Goal: Information Seeking & Learning: Learn about a topic

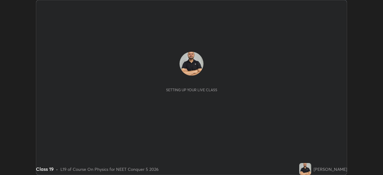
scroll to position [175, 383]
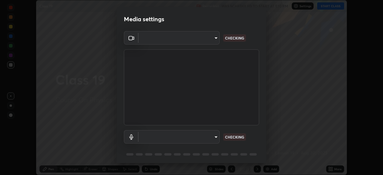
type input "35e2f390aef4a5e8a1642f6d2c68d3f89537b5076bad3eb2e0e83b12cef69a33"
type input "communications"
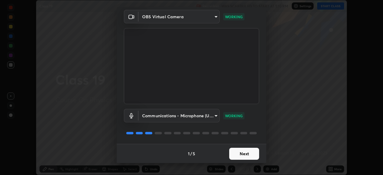
click at [251, 152] on button "Next" at bounding box center [244, 154] width 30 height 12
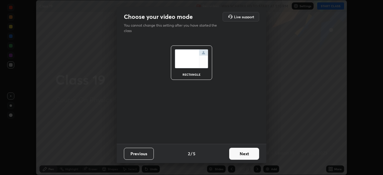
click at [248, 152] on button "Next" at bounding box center [244, 154] width 30 height 12
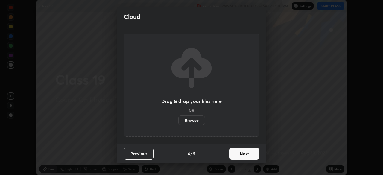
click at [249, 153] on button "Next" at bounding box center [244, 154] width 30 height 12
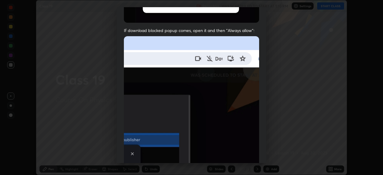
scroll to position [107, 0]
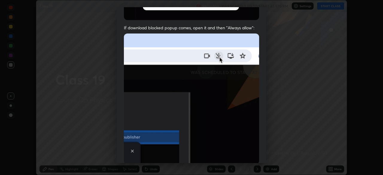
click at [231, 127] on img at bounding box center [191, 99] width 135 height 131
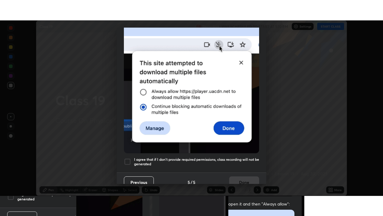
scroll to position [143, 0]
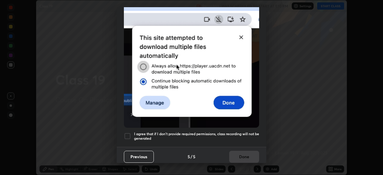
click at [128, 134] on div at bounding box center [127, 136] width 7 height 7
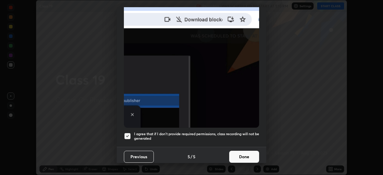
click at [245, 153] on button "Done" at bounding box center [244, 157] width 30 height 12
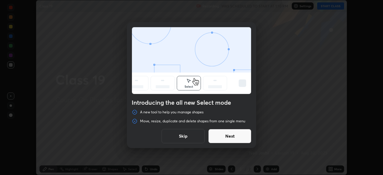
click at [178, 133] on button "Skip" at bounding box center [183, 136] width 43 height 14
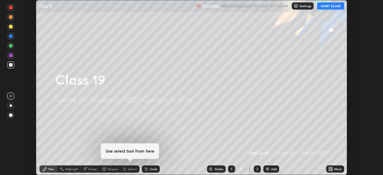
click at [330, 8] on button "START CLASS" at bounding box center [330, 5] width 27 height 7
click at [275, 168] on div "Add" at bounding box center [274, 169] width 6 height 3
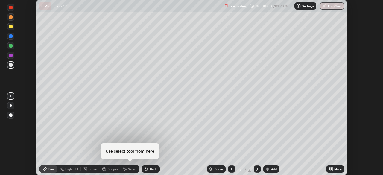
click at [332, 168] on icon at bounding box center [331, 167] width 1 height 1
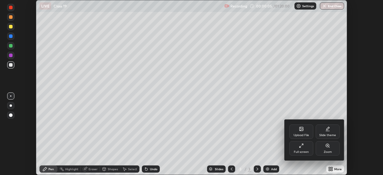
click at [300, 149] on div "Full screen" at bounding box center [302, 148] width 24 height 14
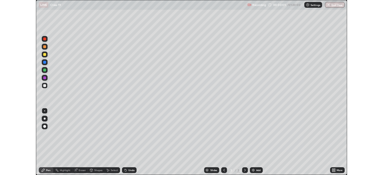
scroll to position [216, 383]
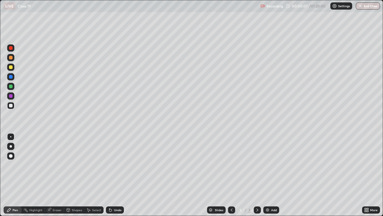
click at [12, 143] on div at bounding box center [10, 146] width 7 height 7
click at [11, 69] on div at bounding box center [11, 67] width 4 height 4
click at [115, 175] on div "Undo" at bounding box center [117, 209] width 7 height 3
click at [11, 47] on div at bounding box center [11, 48] width 4 height 4
click at [11, 105] on div at bounding box center [11, 106] width 4 height 4
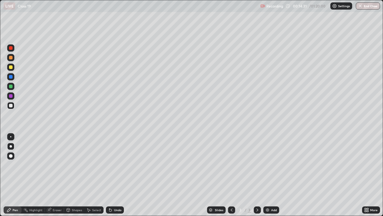
click at [11, 95] on div at bounding box center [11, 96] width 4 height 4
click at [10, 67] on div at bounding box center [11, 67] width 4 height 4
click at [57, 175] on div "Eraser" at bounding box center [57, 209] width 9 height 3
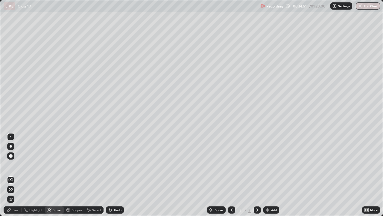
click at [13, 175] on div "Pen" at bounding box center [13, 209] width 18 height 7
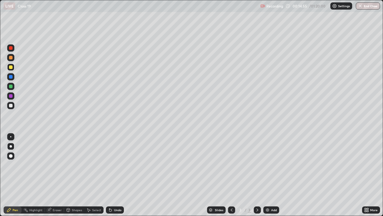
click at [117, 175] on div "Undo" at bounding box center [115, 209] width 18 height 7
click at [10, 48] on div at bounding box center [11, 48] width 4 height 4
click at [12, 85] on div at bounding box center [11, 86] width 4 height 4
click at [11, 97] on div at bounding box center [11, 96] width 4 height 4
click at [10, 87] on div at bounding box center [11, 86] width 4 height 4
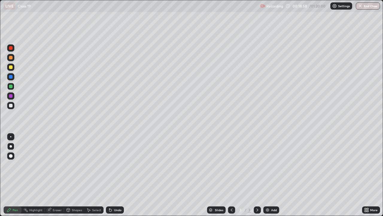
click at [10, 85] on div at bounding box center [11, 86] width 4 height 4
click at [10, 57] on div at bounding box center [11, 58] width 4 height 4
click at [10, 102] on div at bounding box center [10, 105] width 7 height 7
click at [11, 98] on div at bounding box center [10, 95] width 7 height 7
click at [10, 97] on div at bounding box center [11, 96] width 4 height 4
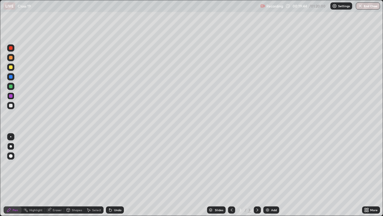
click at [10, 66] on div at bounding box center [11, 67] width 4 height 4
click at [270, 175] on div "Add" at bounding box center [272, 209] width 16 height 7
click at [114, 175] on div "Undo" at bounding box center [117, 209] width 7 height 3
click at [117, 175] on div "Undo" at bounding box center [117, 209] width 7 height 3
click at [230, 175] on icon at bounding box center [231, 209] width 5 height 5
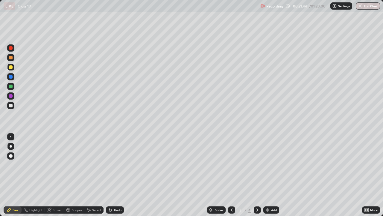
click at [11, 49] on div at bounding box center [11, 48] width 4 height 4
click at [12, 49] on div at bounding box center [11, 48] width 4 height 4
click at [114, 175] on div "Undo" at bounding box center [117, 209] width 7 height 3
click at [256, 175] on icon at bounding box center [257, 209] width 5 height 5
click at [9, 69] on div at bounding box center [10, 66] width 7 height 7
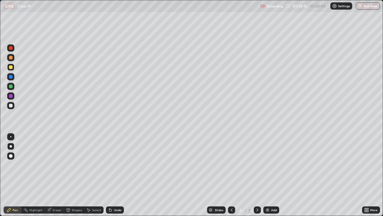
click at [272, 175] on div "Add" at bounding box center [274, 209] width 6 height 3
click at [12, 68] on div at bounding box center [11, 67] width 4 height 4
click at [11, 96] on div at bounding box center [11, 96] width 4 height 4
click at [13, 96] on div at bounding box center [10, 95] width 7 height 7
click at [10, 66] on div at bounding box center [11, 67] width 4 height 4
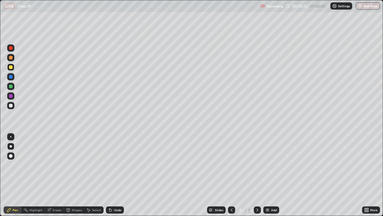
click at [122, 175] on div "Undo" at bounding box center [115, 209] width 18 height 7
click at [120, 175] on div "Undo" at bounding box center [117, 209] width 7 height 3
click at [10, 49] on div at bounding box center [11, 48] width 4 height 4
click at [12, 106] on div at bounding box center [11, 106] width 4 height 4
click at [11, 105] on div at bounding box center [11, 106] width 4 height 4
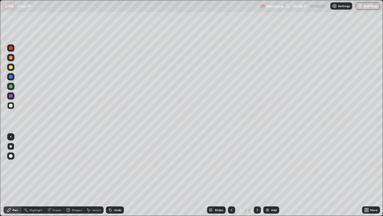
click at [120, 175] on div "Undo" at bounding box center [117, 209] width 7 height 3
click at [119, 175] on div "Undo" at bounding box center [117, 209] width 7 height 3
click at [12, 68] on div at bounding box center [10, 66] width 7 height 7
click at [275, 175] on div "Add" at bounding box center [274, 209] width 6 height 3
click at [11, 66] on div at bounding box center [11, 67] width 4 height 4
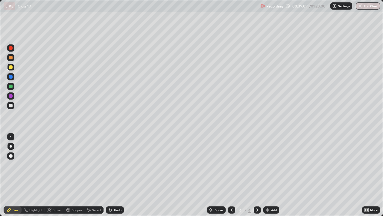
click at [77, 175] on div "Shapes" at bounding box center [77, 209] width 10 height 3
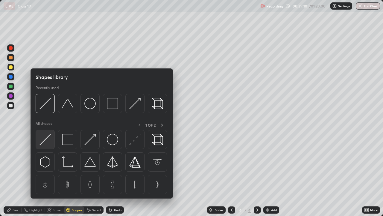
click at [46, 140] on img at bounding box center [45, 139] width 11 height 11
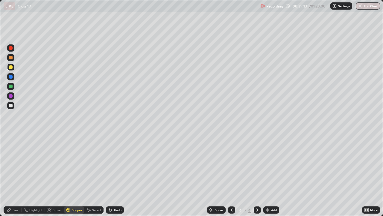
click at [11, 66] on div at bounding box center [11, 67] width 4 height 4
click at [15, 175] on div "Pen" at bounding box center [15, 209] width 5 height 3
click at [114, 175] on div "Undo" at bounding box center [117, 209] width 7 height 3
click at [10, 67] on div at bounding box center [11, 67] width 4 height 4
click at [11, 57] on div at bounding box center [11, 58] width 4 height 4
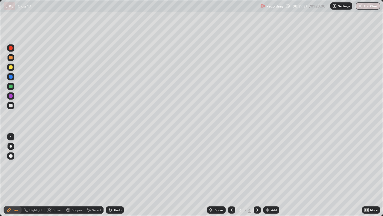
click at [10, 47] on div at bounding box center [11, 48] width 4 height 4
click at [10, 95] on div at bounding box center [11, 96] width 4 height 4
click at [9, 85] on div at bounding box center [11, 86] width 4 height 4
click at [11, 48] on div at bounding box center [11, 48] width 4 height 4
click at [10, 84] on div at bounding box center [11, 86] width 4 height 4
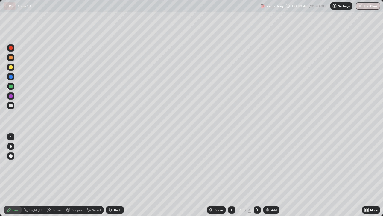
click at [12, 105] on div at bounding box center [11, 106] width 4 height 4
click at [11, 105] on div at bounding box center [11, 106] width 4 height 4
click at [35, 175] on div "Highlight" at bounding box center [35, 209] width 13 height 3
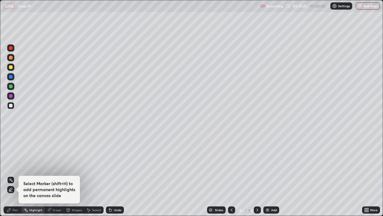
click at [17, 148] on div "Erase all Select Marker (shift+H) to add permanent highlights on the canvas sli…" at bounding box center [11, 108] width 14 height 192
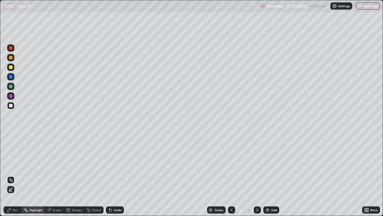
click at [13, 175] on div "Pen" at bounding box center [15, 209] width 5 height 3
click at [10, 48] on div at bounding box center [11, 48] width 4 height 4
click at [59, 175] on div "Eraser" at bounding box center [57, 209] width 9 height 3
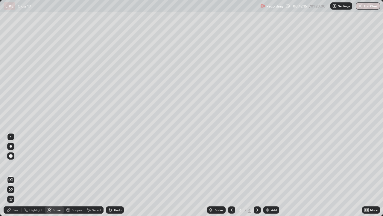
click at [16, 175] on div "Pen" at bounding box center [15, 209] width 5 height 3
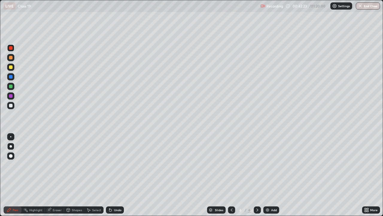
click at [10, 96] on div at bounding box center [11, 96] width 4 height 4
click at [10, 49] on div at bounding box center [11, 48] width 4 height 4
click at [56, 175] on div "Eraser" at bounding box center [54, 209] width 19 height 7
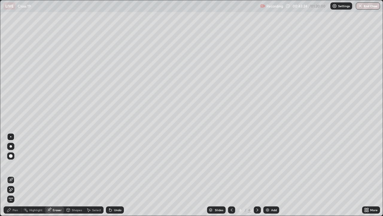
click at [15, 175] on div "Pen" at bounding box center [15, 209] width 5 height 3
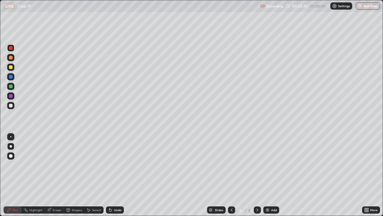
click at [11, 86] on div at bounding box center [11, 86] width 4 height 4
click at [117, 175] on div "Undo" at bounding box center [117, 209] width 7 height 3
click at [119, 175] on div "Undo" at bounding box center [117, 209] width 7 height 3
click at [11, 68] on div at bounding box center [11, 67] width 4 height 4
click at [117, 175] on div "Undo" at bounding box center [117, 209] width 7 height 3
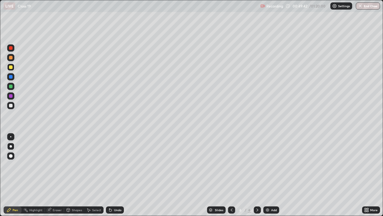
click at [271, 175] on div "Add" at bounding box center [274, 209] width 6 height 3
click at [12, 57] on div at bounding box center [11, 58] width 4 height 4
click at [11, 105] on div at bounding box center [11, 106] width 4 height 4
click at [10, 67] on div at bounding box center [11, 67] width 4 height 4
click at [56, 175] on div "Eraser" at bounding box center [54, 209] width 19 height 7
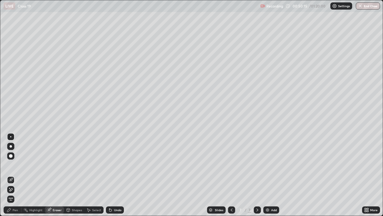
click at [59, 175] on div "Eraser" at bounding box center [54, 209] width 19 height 7
click at [16, 175] on div "Pen" at bounding box center [15, 209] width 5 height 3
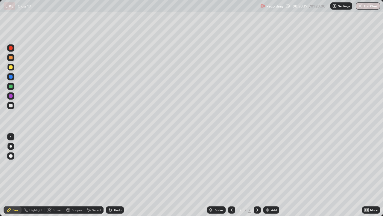
click at [14, 51] on div at bounding box center [10, 48] width 7 height 10
click at [11, 105] on div at bounding box center [11, 106] width 4 height 4
click at [12, 49] on div at bounding box center [11, 48] width 4 height 4
click at [10, 67] on div at bounding box center [11, 67] width 4 height 4
click at [10, 86] on div at bounding box center [11, 86] width 4 height 4
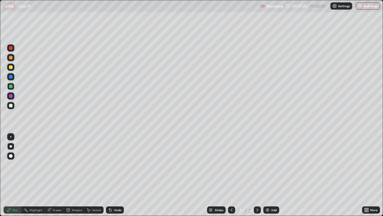
click at [109, 175] on icon at bounding box center [109, 208] width 1 height 1
click at [113, 175] on div "Undo" at bounding box center [115, 209] width 18 height 7
click at [114, 175] on div "Undo" at bounding box center [117, 209] width 7 height 3
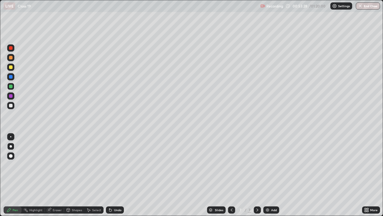
click at [11, 67] on div at bounding box center [11, 67] width 4 height 4
click at [231, 175] on icon at bounding box center [231, 209] width 5 height 5
click at [37, 175] on div "Highlight" at bounding box center [35, 209] width 13 height 3
click at [258, 175] on icon at bounding box center [257, 209] width 5 height 5
click at [14, 175] on div "Pen" at bounding box center [15, 209] width 5 height 3
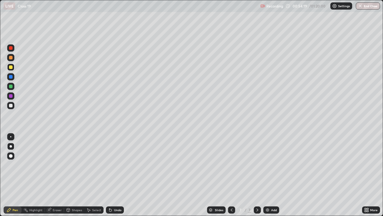
click at [12, 104] on div at bounding box center [10, 105] width 7 height 7
click at [118, 175] on div "Undo" at bounding box center [117, 209] width 7 height 3
click at [117, 175] on div "Undo" at bounding box center [117, 209] width 7 height 3
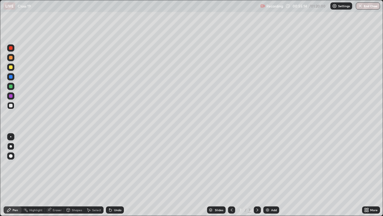
click at [11, 85] on div at bounding box center [11, 86] width 4 height 4
click at [10, 66] on div at bounding box center [11, 67] width 4 height 4
click at [28, 175] on icon at bounding box center [25, 209] width 5 height 5
click at [13, 175] on div "Pen" at bounding box center [15, 209] width 5 height 3
click at [269, 175] on img at bounding box center [267, 209] width 5 height 5
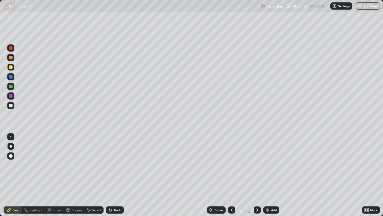
click at [10, 84] on div at bounding box center [11, 86] width 4 height 4
click at [11, 85] on div at bounding box center [11, 86] width 4 height 4
click at [12, 105] on div at bounding box center [11, 106] width 4 height 4
click at [114, 175] on div "Undo" at bounding box center [117, 209] width 7 height 3
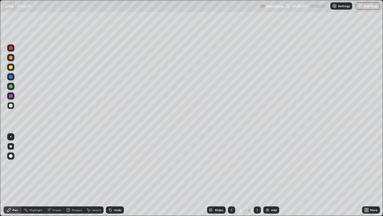
click at [116, 175] on div "Undo" at bounding box center [115, 209] width 18 height 7
click at [116, 175] on div "Undo" at bounding box center [117, 209] width 7 height 3
click at [56, 175] on div "Eraser" at bounding box center [54, 209] width 19 height 7
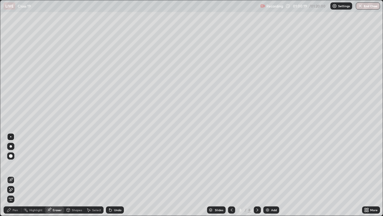
click at [14, 175] on div "Pen" at bounding box center [15, 209] width 5 height 3
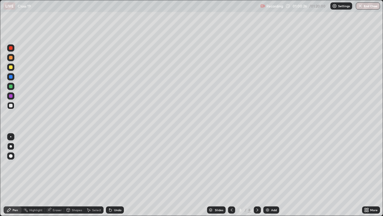
click at [11, 95] on div at bounding box center [11, 96] width 4 height 4
click at [12, 106] on div at bounding box center [11, 106] width 4 height 4
click at [11, 97] on div at bounding box center [11, 96] width 4 height 4
click at [10, 68] on div at bounding box center [11, 67] width 4 height 4
click at [268, 175] on img at bounding box center [267, 209] width 5 height 5
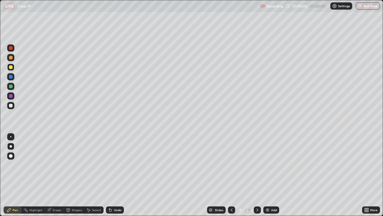
click at [11, 95] on div at bounding box center [11, 96] width 4 height 4
click at [231, 175] on icon at bounding box center [231, 209] width 5 height 5
click at [257, 175] on icon at bounding box center [257, 209] width 5 height 5
click at [256, 175] on icon at bounding box center [257, 209] width 5 height 5
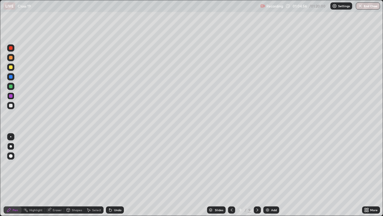
click at [12, 67] on div at bounding box center [11, 67] width 4 height 4
click at [118, 175] on div "Undo" at bounding box center [115, 209] width 18 height 7
click at [120, 175] on div "Undo" at bounding box center [117, 209] width 7 height 3
click at [57, 175] on div "Eraser" at bounding box center [57, 209] width 9 height 3
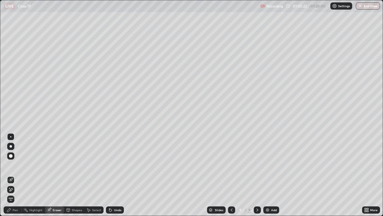
click at [19, 175] on div "Pen" at bounding box center [13, 209] width 18 height 7
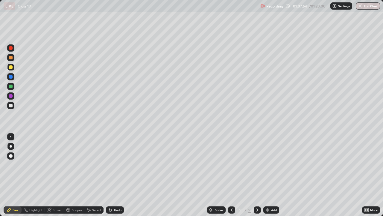
click at [10, 105] on div at bounding box center [11, 106] width 4 height 4
click at [271, 175] on div "Add" at bounding box center [274, 209] width 6 height 3
click at [59, 175] on div "Eraser" at bounding box center [54, 209] width 19 height 7
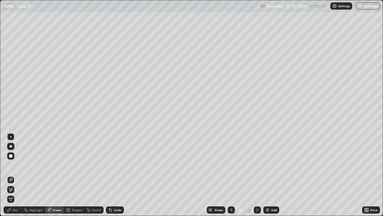
click at [17, 175] on div "Pen" at bounding box center [13, 209] width 18 height 7
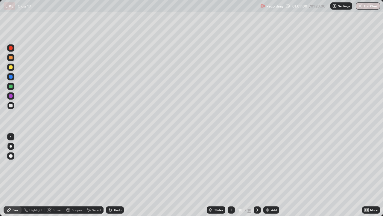
click at [119, 175] on div "Undo" at bounding box center [117, 209] width 7 height 3
click at [367, 7] on button "End Class" at bounding box center [368, 5] width 24 height 7
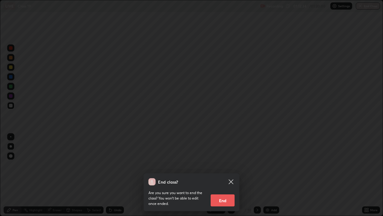
click at [233, 175] on icon at bounding box center [231, 181] width 7 height 7
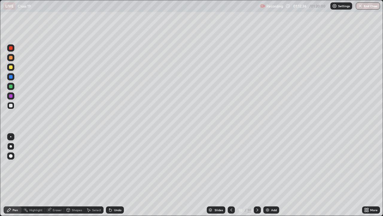
click at [369, 175] on icon at bounding box center [367, 208] width 1 height 1
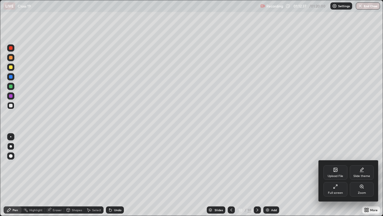
click at [338, 175] on icon at bounding box center [335, 186] width 5 height 5
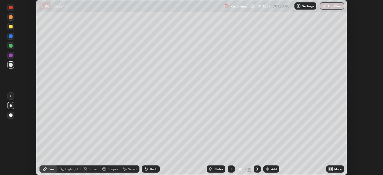
scroll to position [29776, 29568]
click at [334, 165] on div "More" at bounding box center [335, 169] width 18 height 12
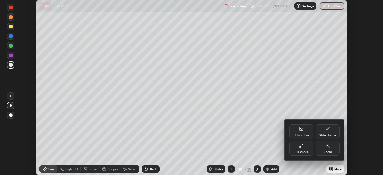
click at [231, 168] on div at bounding box center [191, 87] width 383 height 175
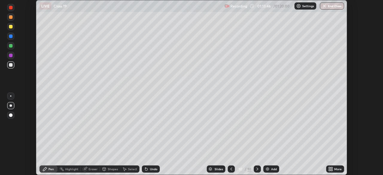
click at [232, 172] on div at bounding box center [231, 169] width 7 height 7
click at [333, 8] on button "End Class" at bounding box center [332, 5] width 24 height 7
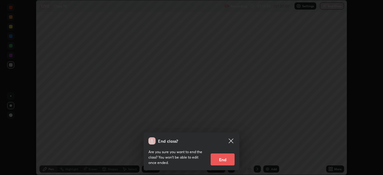
click at [224, 160] on button "End" at bounding box center [223, 160] width 24 height 12
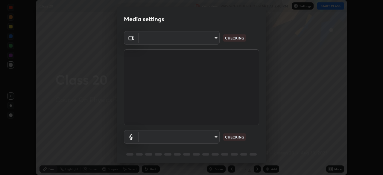
scroll to position [21, 0]
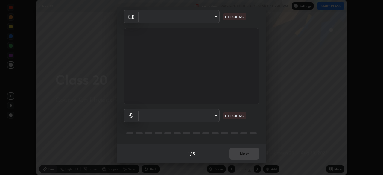
type input "35e2f390aef4a5e8a1642f6d2c68d3f89537b5076bad3eb2e0e83b12cef69a33"
type input "communications"
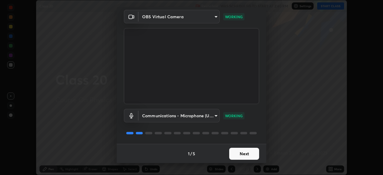
click at [236, 156] on button "Next" at bounding box center [244, 154] width 30 height 12
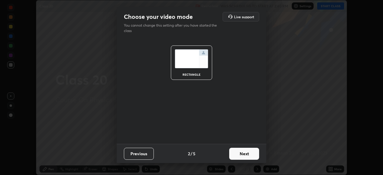
scroll to position [0, 0]
click at [238, 156] on button "Next" at bounding box center [244, 154] width 30 height 12
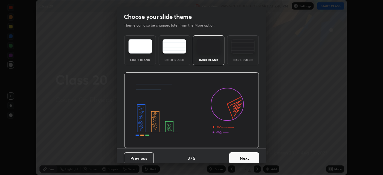
click at [237, 156] on button "Next" at bounding box center [244, 158] width 30 height 12
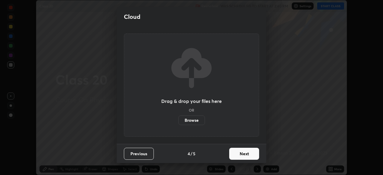
click at [241, 154] on button "Next" at bounding box center [244, 154] width 30 height 12
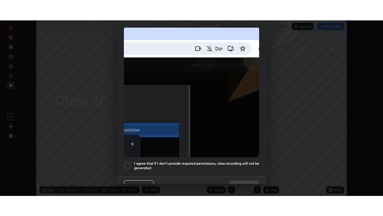
scroll to position [143, 0]
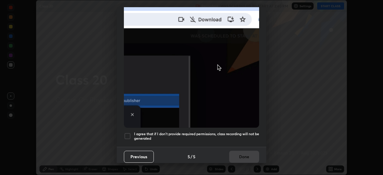
click at [128, 134] on div at bounding box center [127, 136] width 7 height 7
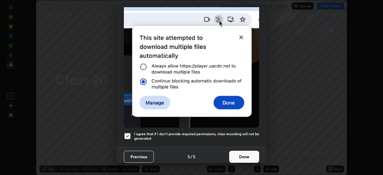
click at [236, 153] on button "Done" at bounding box center [244, 157] width 30 height 12
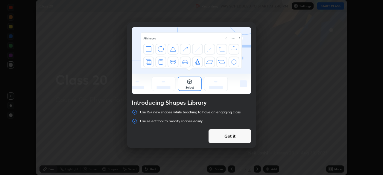
click at [332, 8] on div "Introducing Shapes Library Use 15+ new shapes while teaching to have an engagin…" at bounding box center [191, 87] width 383 height 175
click at [213, 137] on button "Got it" at bounding box center [229, 136] width 43 height 14
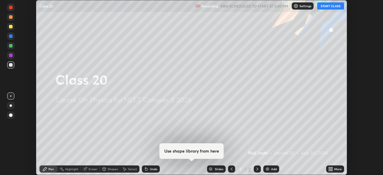
click at [335, 6] on button "START CLASS" at bounding box center [330, 5] width 27 height 7
click at [276, 169] on div "Add" at bounding box center [274, 169] width 6 height 3
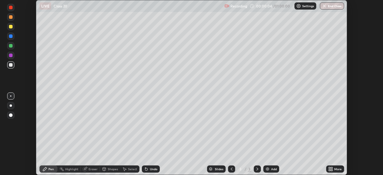
click at [332, 168] on icon at bounding box center [331, 167] width 1 height 1
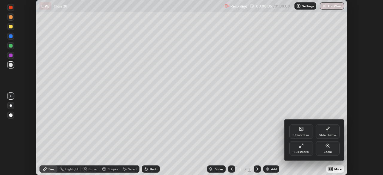
click at [302, 146] on icon at bounding box center [301, 145] width 5 height 5
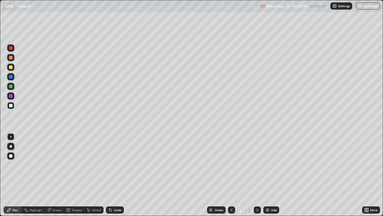
scroll to position [216, 383]
click at [10, 67] on div at bounding box center [11, 67] width 4 height 4
click at [11, 68] on div at bounding box center [11, 67] width 4 height 4
click at [120, 175] on div "Undo" at bounding box center [117, 209] width 7 height 3
click at [122, 175] on div "Undo" at bounding box center [115, 209] width 18 height 7
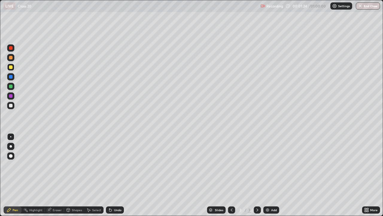
click at [11, 49] on div at bounding box center [11, 48] width 4 height 4
click at [11, 67] on div at bounding box center [11, 67] width 4 height 4
click at [11, 68] on div at bounding box center [11, 67] width 4 height 4
click at [272, 175] on div "Add" at bounding box center [272, 209] width 16 height 7
click at [11, 143] on div at bounding box center [10, 146] width 7 height 7
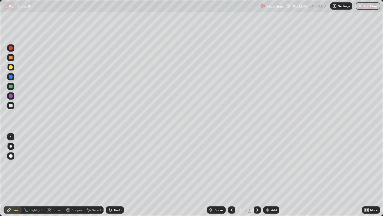
click at [12, 68] on div at bounding box center [11, 67] width 4 height 4
click at [114, 175] on div "Undo" at bounding box center [115, 209] width 18 height 7
click at [115, 175] on div "Undo" at bounding box center [117, 209] width 7 height 3
click at [117, 175] on div "Undo" at bounding box center [117, 209] width 7 height 3
click at [113, 175] on div "Undo" at bounding box center [115, 209] width 18 height 7
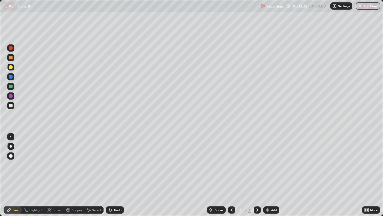
click at [10, 77] on div at bounding box center [11, 77] width 4 height 4
click at [11, 88] on div at bounding box center [10, 86] width 7 height 7
click at [9, 65] on div at bounding box center [10, 66] width 7 height 7
click at [270, 175] on div "Add" at bounding box center [272, 209] width 16 height 7
click at [13, 105] on div at bounding box center [10, 105] width 7 height 7
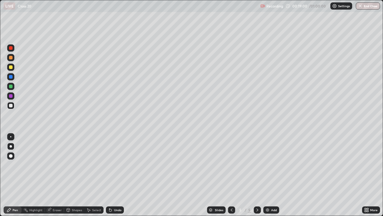
click at [110, 175] on icon at bounding box center [110, 210] width 2 height 2
click at [109, 175] on icon at bounding box center [109, 208] width 1 height 1
click at [112, 175] on div "Undo" at bounding box center [115, 209] width 18 height 7
click at [114, 175] on div "Undo" at bounding box center [117, 209] width 7 height 3
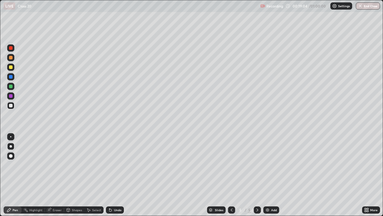
click at [114, 175] on div "Undo" at bounding box center [117, 209] width 7 height 3
click at [115, 175] on div "Undo" at bounding box center [115, 209] width 18 height 7
click at [14, 74] on div at bounding box center [10, 76] width 7 height 7
click at [13, 70] on div at bounding box center [10, 66] width 7 height 7
click at [11, 67] on div at bounding box center [11, 67] width 4 height 4
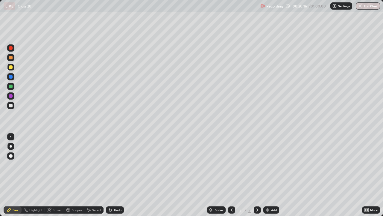
click at [116, 175] on div "Undo" at bounding box center [117, 209] width 7 height 3
click at [116, 175] on div "Undo" at bounding box center [115, 209] width 18 height 7
click at [110, 175] on div "Undo" at bounding box center [115, 209] width 18 height 7
click at [12, 75] on div at bounding box center [10, 76] width 7 height 7
click at [117, 175] on div "Undo" at bounding box center [117, 209] width 7 height 3
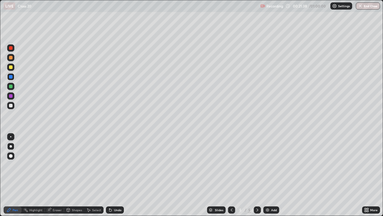
click at [118, 175] on div "Undo" at bounding box center [117, 209] width 7 height 3
click at [11, 87] on div at bounding box center [11, 86] width 4 height 4
click at [275, 175] on div "Add" at bounding box center [272, 209] width 16 height 7
click at [230, 175] on div at bounding box center [231, 210] width 7 height 12
click at [257, 175] on icon at bounding box center [258, 209] width 2 height 3
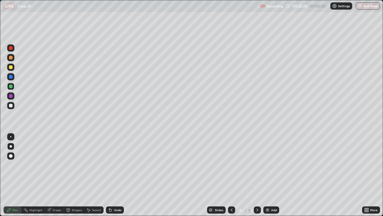
click at [231, 175] on icon at bounding box center [231, 209] width 5 height 5
click at [256, 175] on icon at bounding box center [257, 209] width 5 height 5
click at [267, 175] on img at bounding box center [267, 209] width 5 height 5
click at [11, 66] on div at bounding box center [11, 67] width 4 height 4
click at [10, 77] on div at bounding box center [11, 77] width 4 height 4
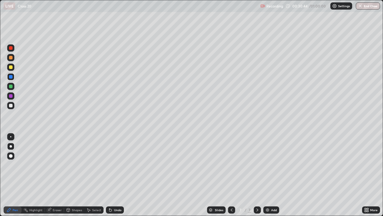
click at [121, 175] on div "Undo" at bounding box center [115, 209] width 18 height 7
click at [122, 175] on div "Undo" at bounding box center [115, 209] width 18 height 7
click at [274, 175] on div "Add" at bounding box center [274, 209] width 6 height 3
click at [11, 67] on div at bounding box center [11, 67] width 4 height 4
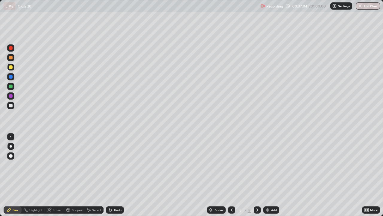
click at [11, 77] on div at bounding box center [11, 77] width 4 height 4
click at [75, 175] on div "Shapes" at bounding box center [77, 209] width 10 height 3
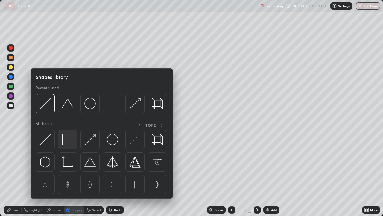
click at [69, 137] on img at bounding box center [67, 139] width 11 height 11
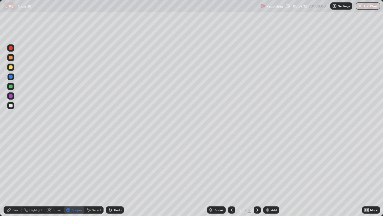
click at [12, 104] on div at bounding box center [11, 106] width 4 height 4
click at [109, 175] on icon at bounding box center [109, 208] width 1 height 1
click at [113, 175] on div "Undo" at bounding box center [115, 209] width 18 height 7
click at [8, 175] on icon at bounding box center [9, 210] width 4 height 4
click at [114, 175] on div "Undo" at bounding box center [117, 209] width 7 height 3
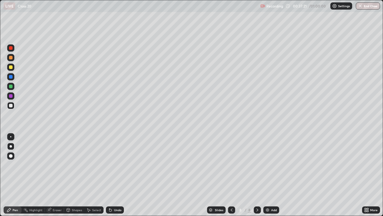
click at [114, 175] on div "Undo" at bounding box center [117, 209] width 7 height 3
click at [109, 175] on icon at bounding box center [110, 210] width 2 height 2
click at [110, 175] on icon at bounding box center [110, 210] width 2 height 2
click at [11, 85] on div at bounding box center [11, 86] width 4 height 4
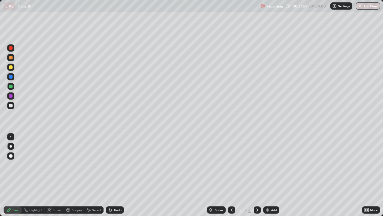
click at [10, 66] on div at bounding box center [11, 67] width 4 height 4
click at [12, 68] on div at bounding box center [11, 67] width 4 height 4
click at [11, 79] on div at bounding box center [10, 76] width 7 height 7
click at [120, 175] on div "Undo" at bounding box center [117, 209] width 7 height 3
click at [12, 66] on div at bounding box center [11, 67] width 4 height 4
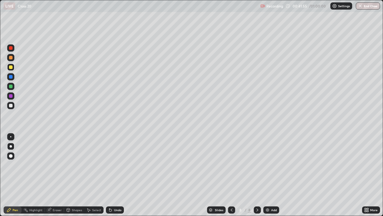
click at [271, 175] on div "Add" at bounding box center [274, 209] width 6 height 3
click at [229, 175] on div at bounding box center [231, 209] width 7 height 7
click at [258, 175] on icon at bounding box center [257, 209] width 5 height 5
click at [57, 175] on div "Eraser" at bounding box center [57, 209] width 9 height 3
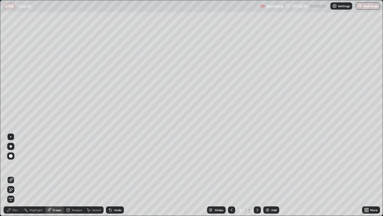
click at [20, 175] on div "Pen" at bounding box center [13, 209] width 18 height 7
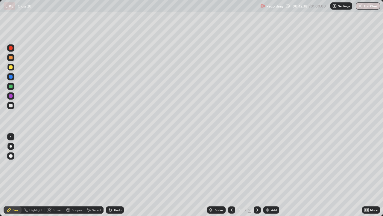
click at [11, 105] on div at bounding box center [11, 106] width 4 height 4
click at [231, 175] on icon at bounding box center [231, 209] width 5 height 5
click at [257, 175] on icon at bounding box center [257, 209] width 5 height 5
click at [271, 175] on div "Add" at bounding box center [274, 209] width 6 height 3
click at [11, 67] on div at bounding box center [11, 67] width 4 height 4
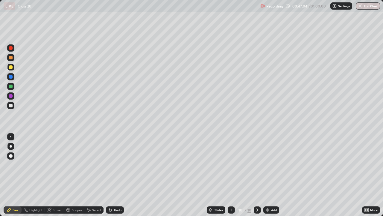
click at [12, 105] on div at bounding box center [11, 106] width 4 height 4
click at [77, 175] on div "Shapes" at bounding box center [77, 209] width 10 height 3
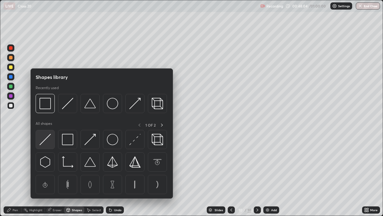
click at [49, 142] on img at bounding box center [45, 139] width 11 height 11
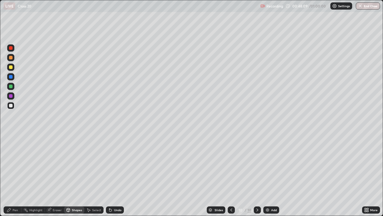
click at [73, 175] on div "Shapes" at bounding box center [77, 209] width 10 height 3
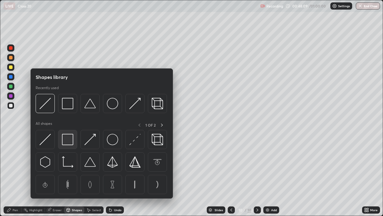
click at [67, 141] on img at bounding box center [67, 139] width 11 height 11
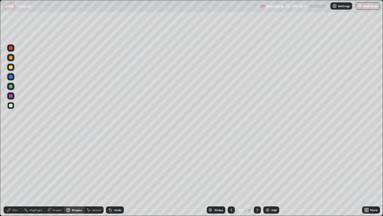
click at [16, 175] on div "Pen" at bounding box center [13, 209] width 18 height 7
click at [11, 67] on div at bounding box center [11, 67] width 4 height 4
click at [10, 48] on div at bounding box center [11, 48] width 4 height 4
click at [9, 68] on div at bounding box center [11, 67] width 4 height 4
click at [10, 68] on div at bounding box center [11, 67] width 4 height 4
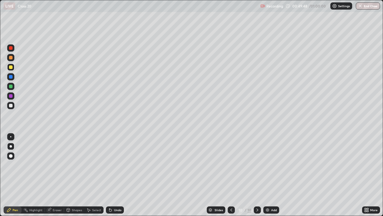
click at [11, 48] on div at bounding box center [11, 48] width 4 height 4
click at [109, 175] on icon at bounding box center [110, 210] width 2 height 2
click at [110, 175] on icon at bounding box center [110, 210] width 2 height 2
click at [11, 87] on div at bounding box center [11, 86] width 4 height 4
click at [11, 85] on div at bounding box center [11, 86] width 4 height 4
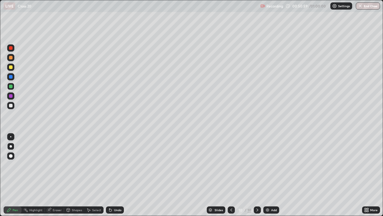
click at [123, 175] on div "Undo" at bounding box center [115, 209] width 18 height 7
click at [11, 104] on div at bounding box center [11, 106] width 4 height 4
click at [267, 175] on img at bounding box center [267, 209] width 5 height 5
click at [231, 175] on icon at bounding box center [231, 209] width 5 height 5
click at [258, 175] on icon at bounding box center [257, 209] width 5 height 5
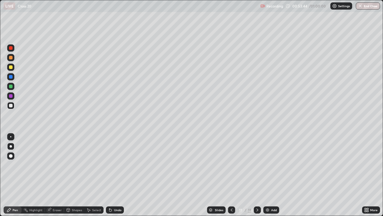
click at [117, 175] on div "Undo" at bounding box center [117, 209] width 7 height 3
click at [115, 175] on div "Undo" at bounding box center [117, 209] width 7 height 3
click at [230, 175] on icon at bounding box center [231, 209] width 5 height 5
click at [257, 175] on icon at bounding box center [257, 209] width 5 height 5
click at [120, 175] on div "Undo" at bounding box center [117, 209] width 7 height 3
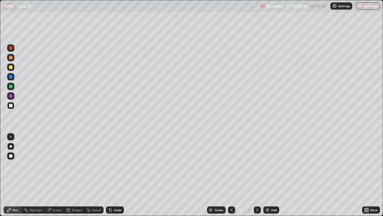
click at [121, 175] on div "Undo" at bounding box center [115, 209] width 18 height 7
click at [120, 175] on div "Undo" at bounding box center [115, 209] width 18 height 7
click at [117, 175] on div "Undo" at bounding box center [115, 209] width 18 height 7
click at [119, 175] on div "Undo" at bounding box center [115, 209] width 18 height 7
click at [231, 175] on icon at bounding box center [232, 209] width 2 height 3
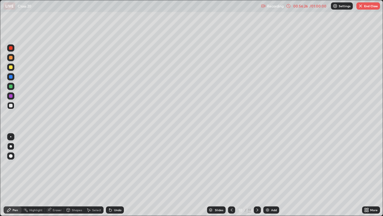
click at [257, 175] on icon at bounding box center [258, 209] width 2 height 3
click at [231, 175] on icon at bounding box center [231, 209] width 5 height 5
click at [257, 175] on icon at bounding box center [258, 209] width 2 height 3
click at [231, 175] on icon at bounding box center [231, 209] width 5 height 5
click at [257, 175] on icon at bounding box center [257, 209] width 5 height 5
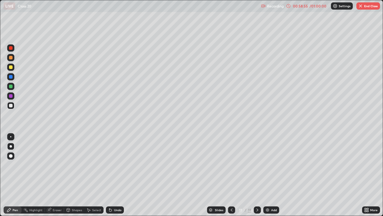
click at [260, 175] on div at bounding box center [257, 210] width 7 height 12
click at [364, 9] on button "End Class" at bounding box center [369, 5] width 24 height 7
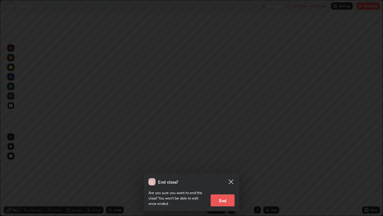
click at [225, 175] on button "End" at bounding box center [223, 200] width 24 height 12
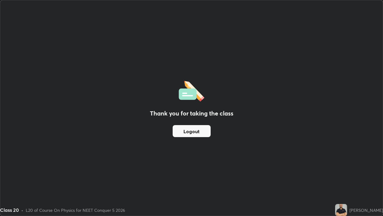
click at [223, 175] on div "Thank you for taking the class Logout" at bounding box center [191, 107] width 383 height 215
click at [186, 132] on button "Logout" at bounding box center [192, 131] width 38 height 12
click at [190, 133] on button "Logout" at bounding box center [192, 131] width 38 height 12
click at [191, 133] on button "Logout" at bounding box center [192, 131] width 38 height 12
click at [190, 132] on button "Logout" at bounding box center [192, 131] width 38 height 12
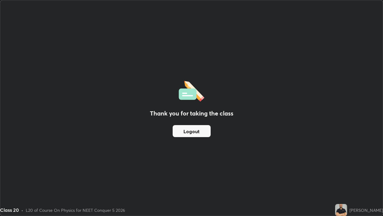
click at [196, 131] on button "Logout" at bounding box center [192, 131] width 38 height 12
click at [194, 131] on button "Logout" at bounding box center [192, 131] width 38 height 12
click at [194, 132] on button "Logout" at bounding box center [192, 131] width 38 height 12
click at [203, 132] on button "Logout" at bounding box center [192, 131] width 38 height 12
click at [194, 127] on button "Logout" at bounding box center [192, 131] width 38 height 12
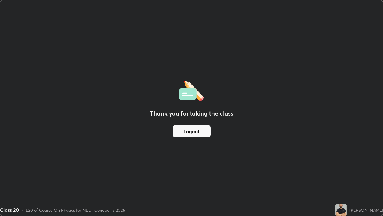
click at [192, 131] on button "Logout" at bounding box center [192, 131] width 38 height 12
click at [336, 156] on div "Thank you for taking the class Logout" at bounding box center [191, 107] width 383 height 215
click at [335, 156] on div "Thank you for taking the class Logout" at bounding box center [191, 107] width 383 height 215
click at [202, 130] on button "Logout" at bounding box center [192, 131] width 38 height 12
